Goal: Task Accomplishment & Management: Manage account settings

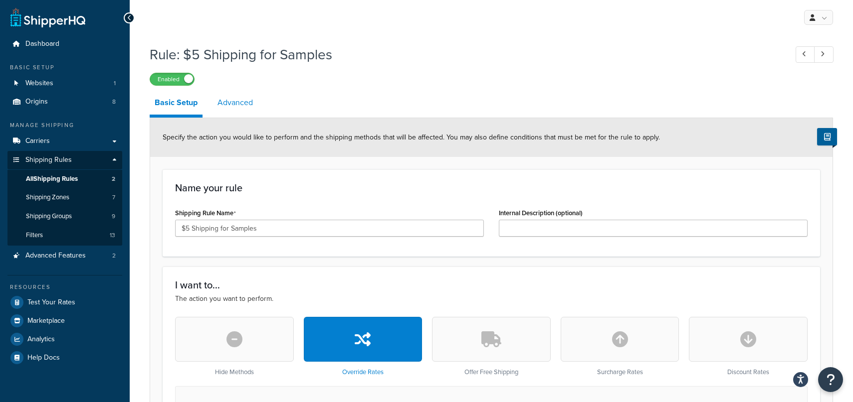
click at [247, 111] on link "Advanced" at bounding box center [234, 103] width 45 height 24
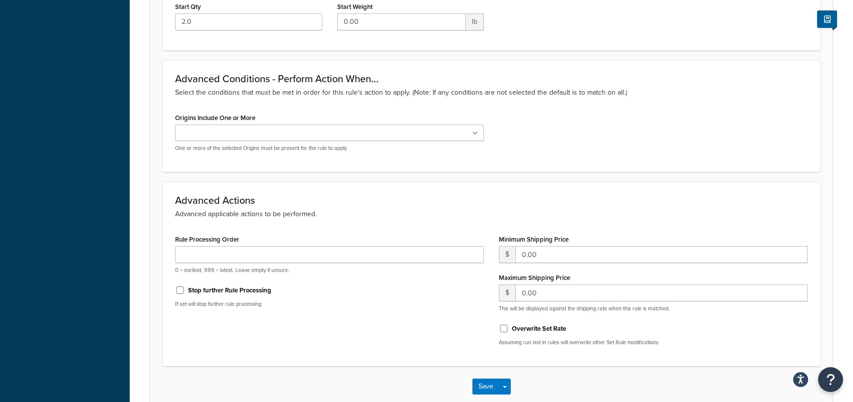
scroll to position [498, 0]
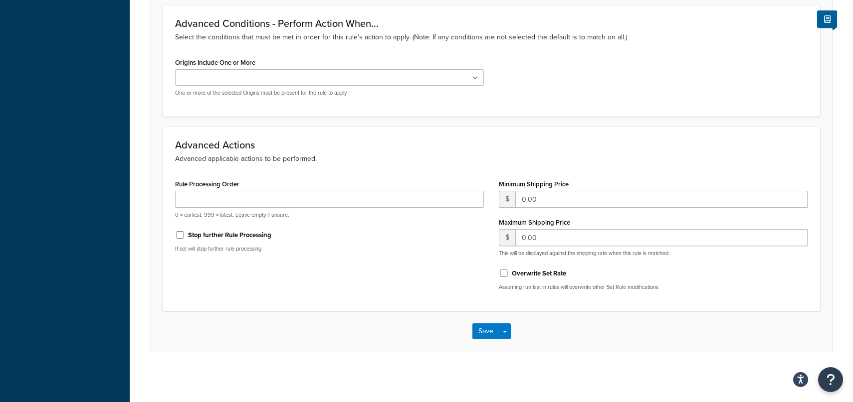
click at [474, 77] on icon at bounding box center [474, 78] width 5 height 6
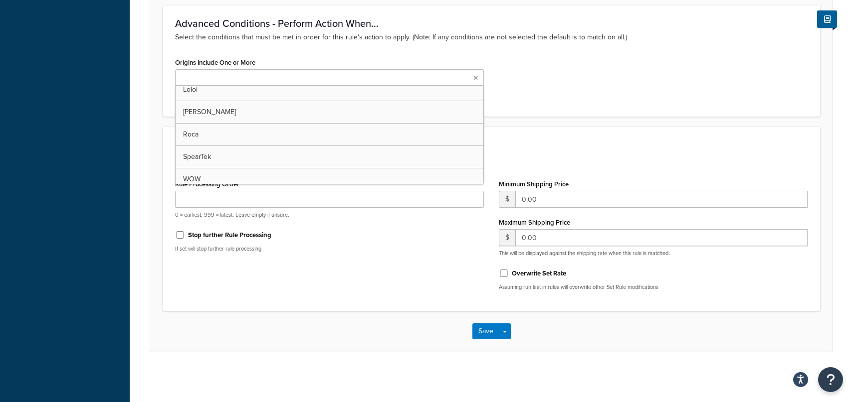
scroll to position [80, 0]
click at [587, 81] on div "Origins Include One or More [PERSON_NAME] EPC [PERSON_NAME] [PERSON_NAME] [PERS…" at bounding box center [491, 79] width 647 height 49
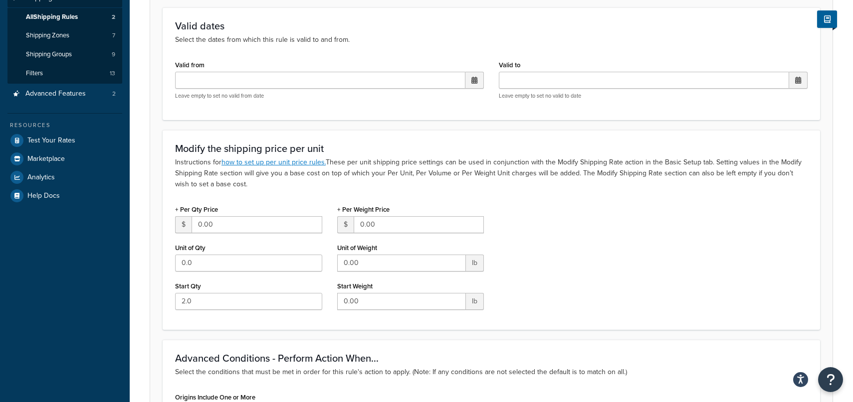
scroll to position [0, 0]
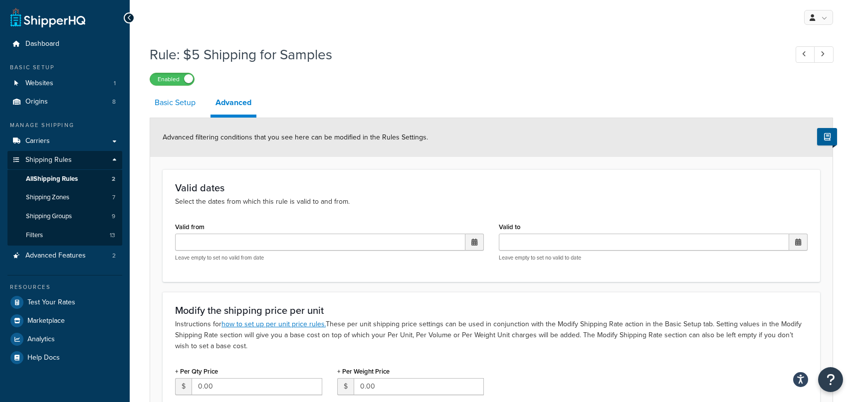
click at [178, 104] on link "Basic Setup" at bounding box center [175, 103] width 51 height 24
